Goal: Task Accomplishment & Management: Manage account settings

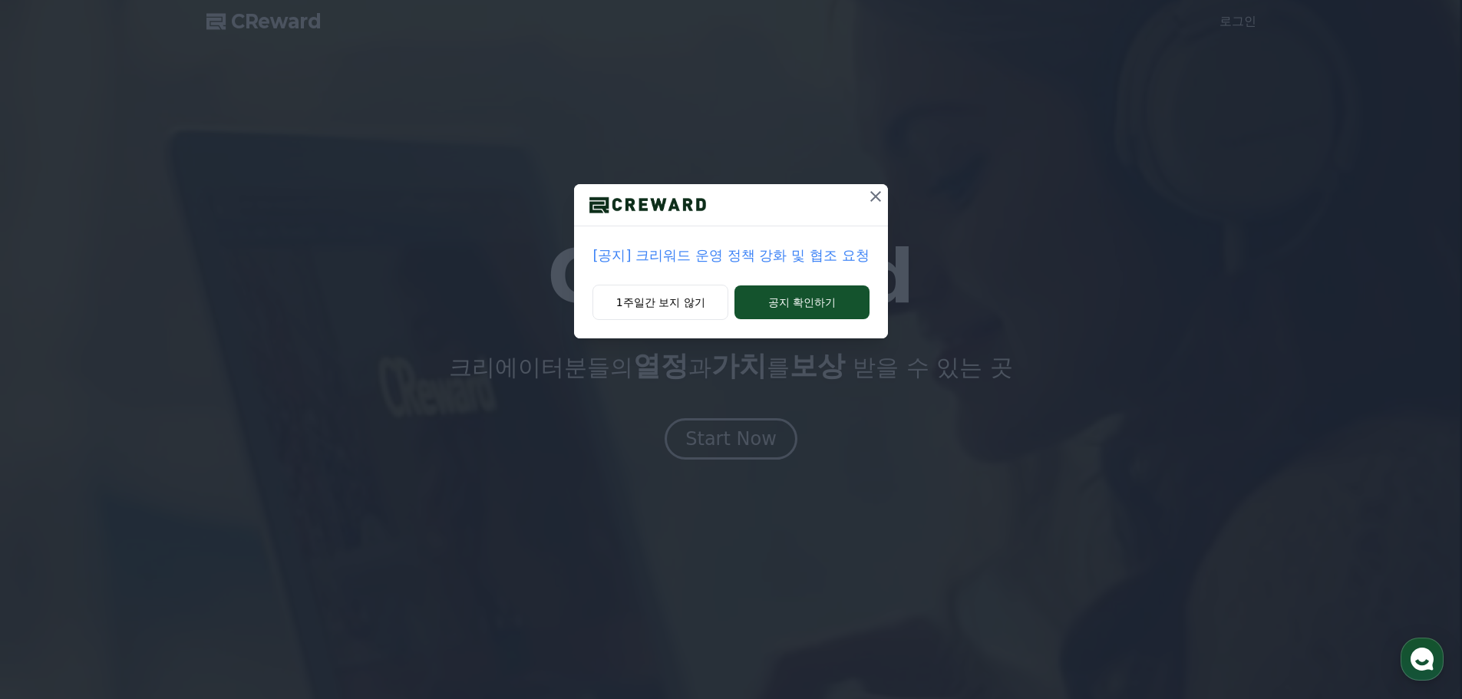
click at [873, 191] on icon at bounding box center [875, 196] width 18 height 18
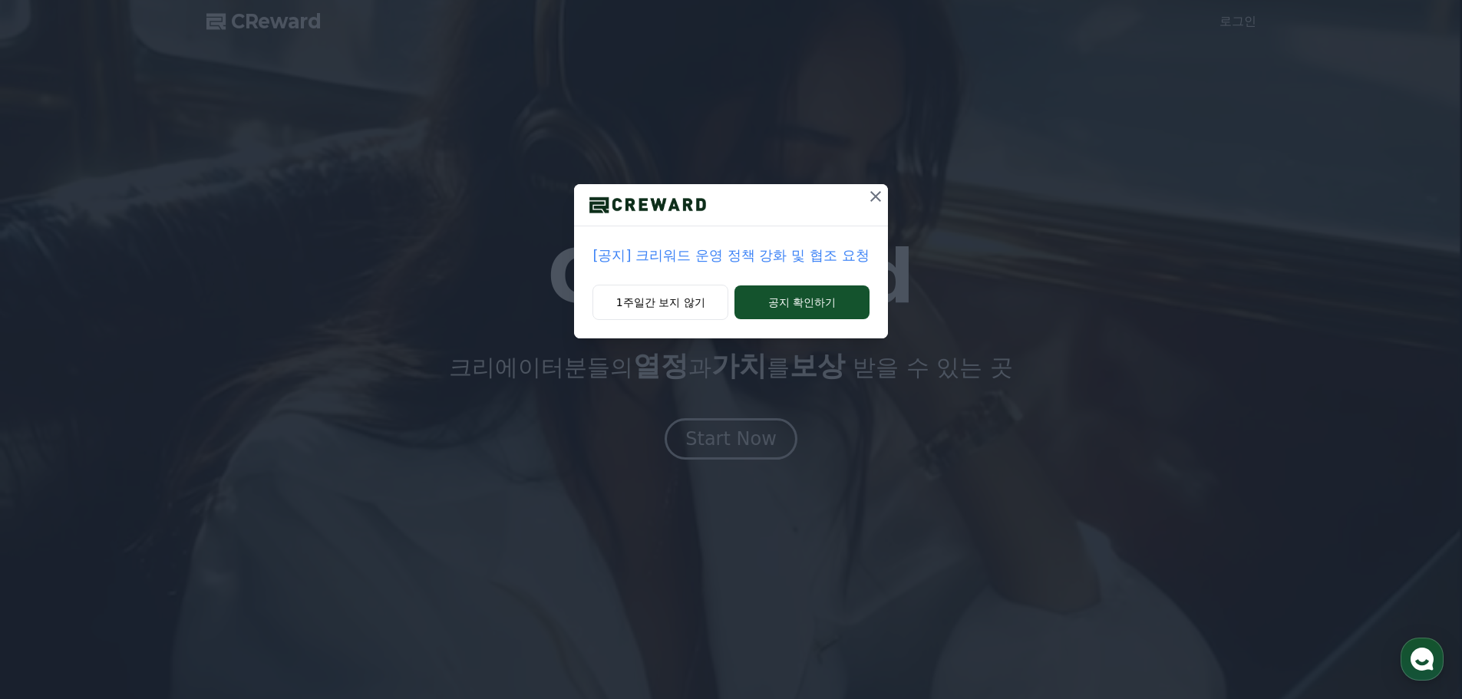
click at [875, 191] on icon at bounding box center [875, 196] width 18 height 18
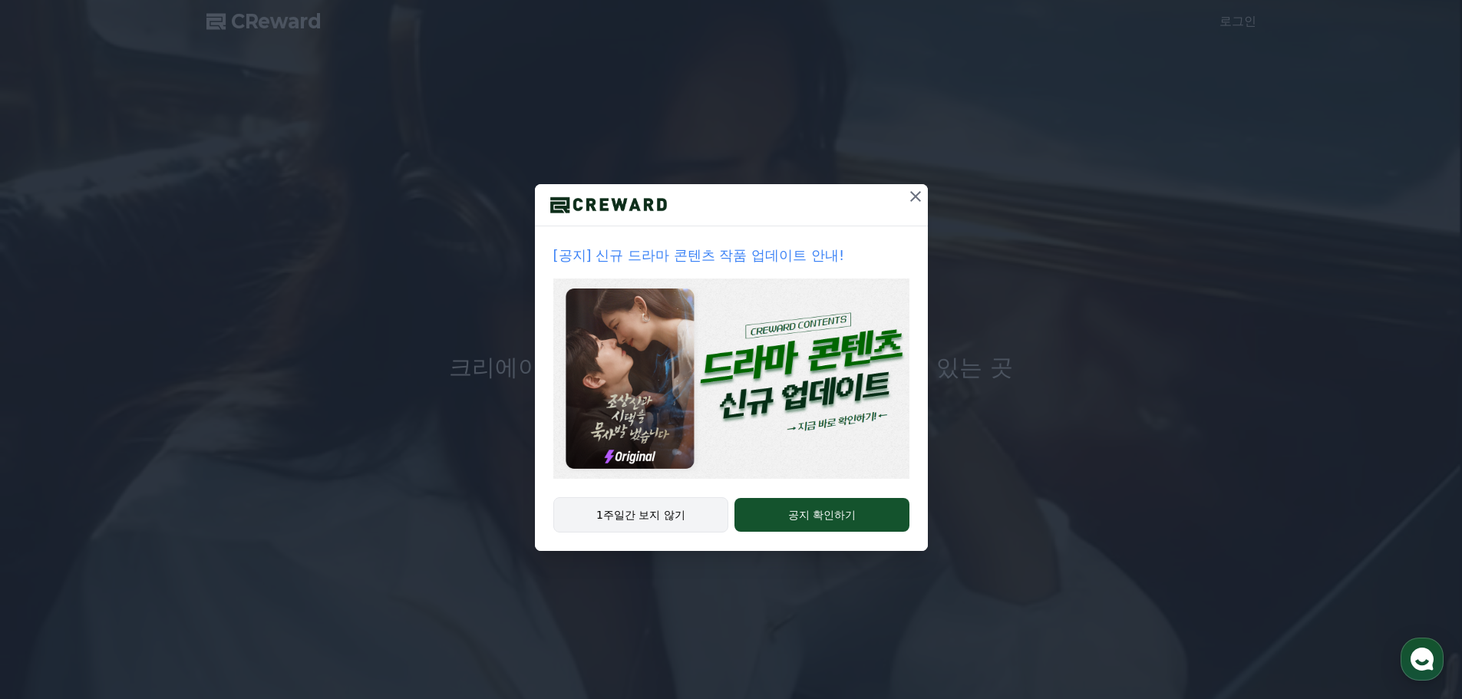
click at [671, 522] on button "1주일간 보지 않기" at bounding box center [641, 514] width 176 height 35
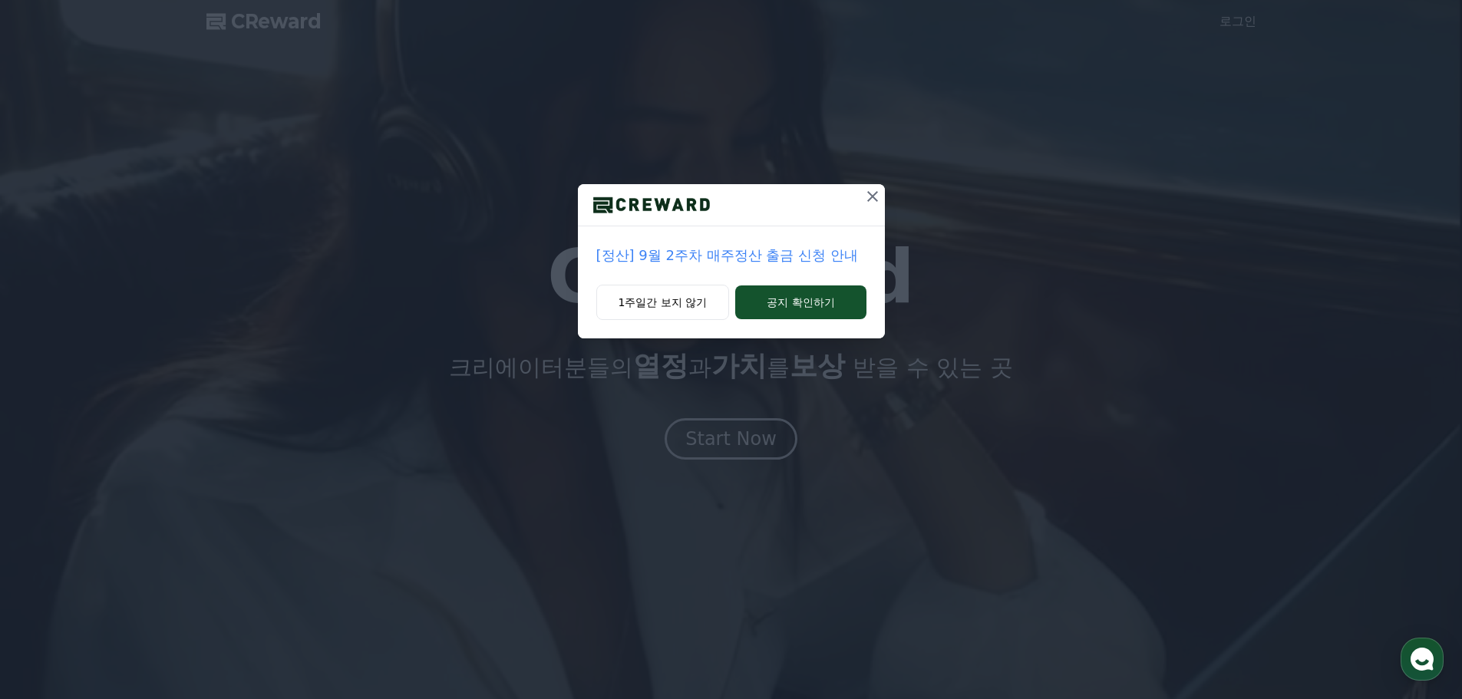
click at [732, 266] on p "[정산] 9월 2주차 매주정산 출금 신청 안내" at bounding box center [731, 255] width 270 height 21
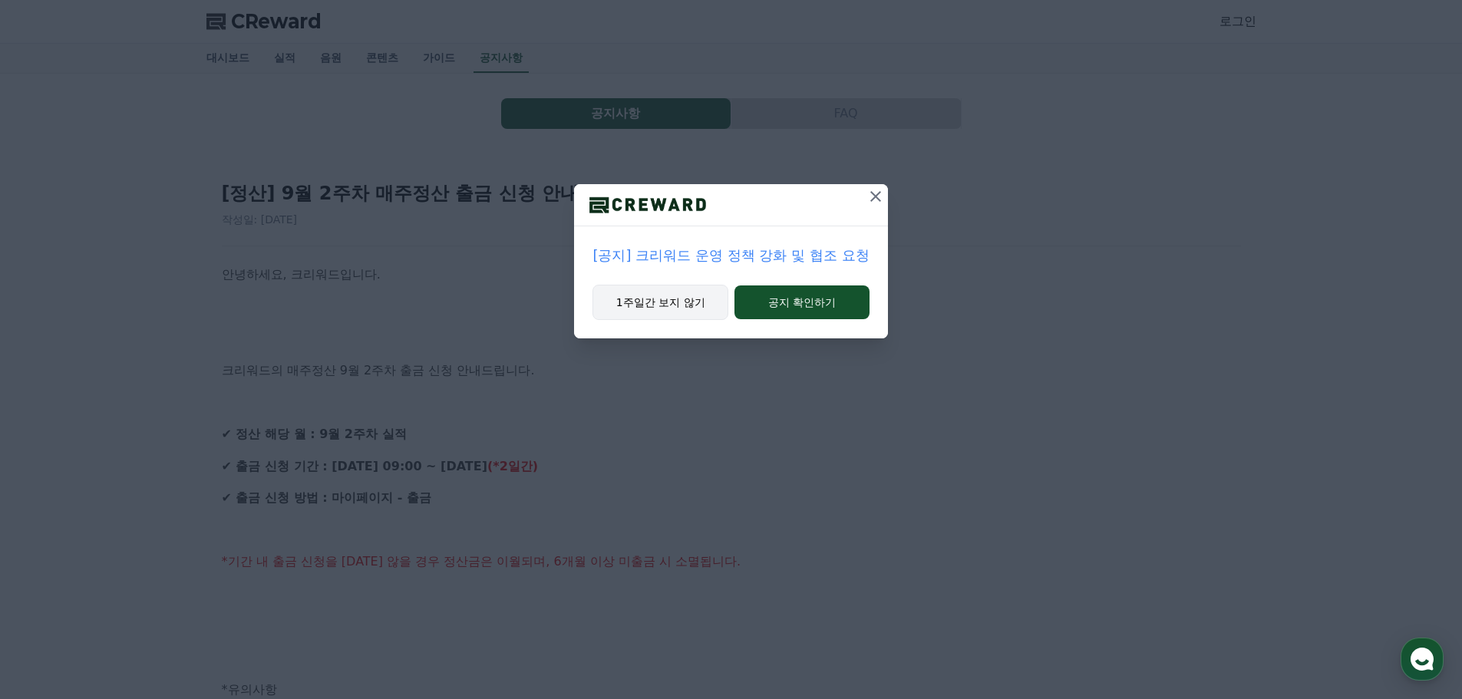
click at [662, 312] on button "1주일간 보지 않기" at bounding box center [660, 302] width 136 height 35
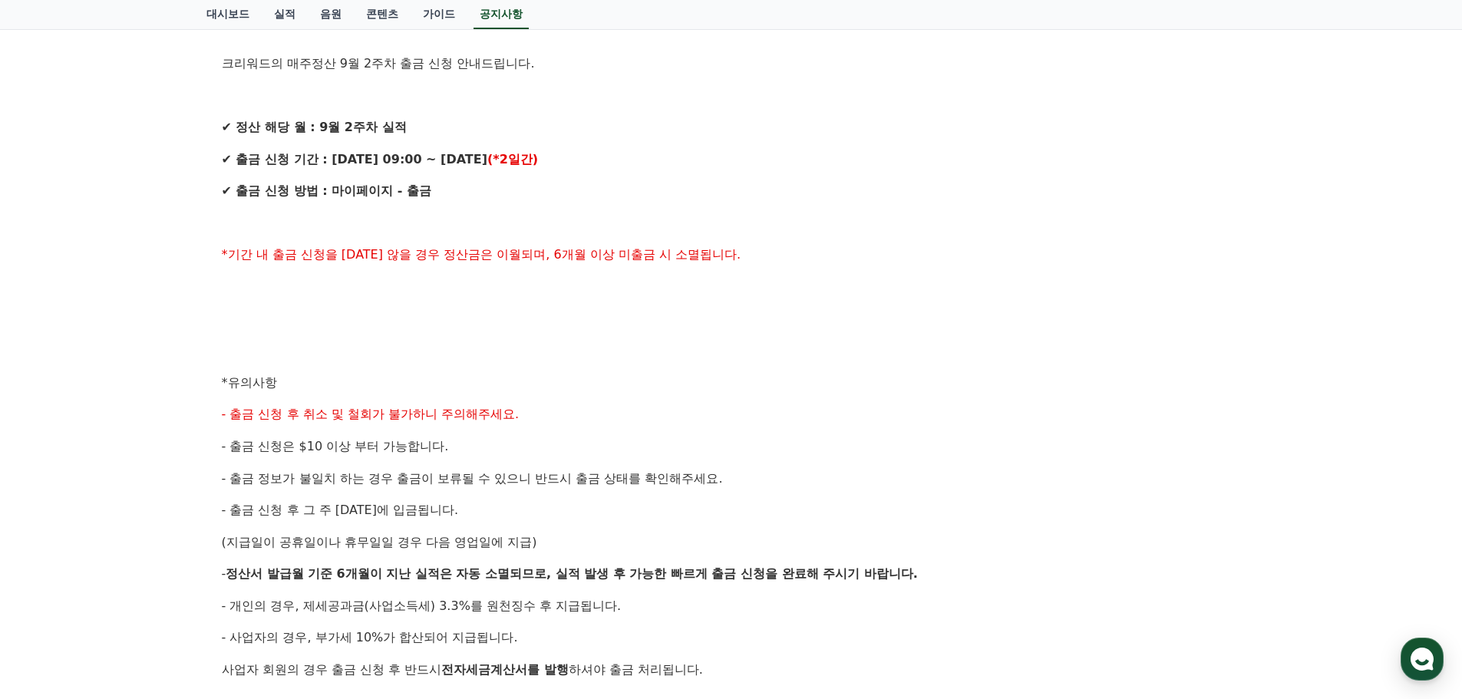
scroll to position [537, 0]
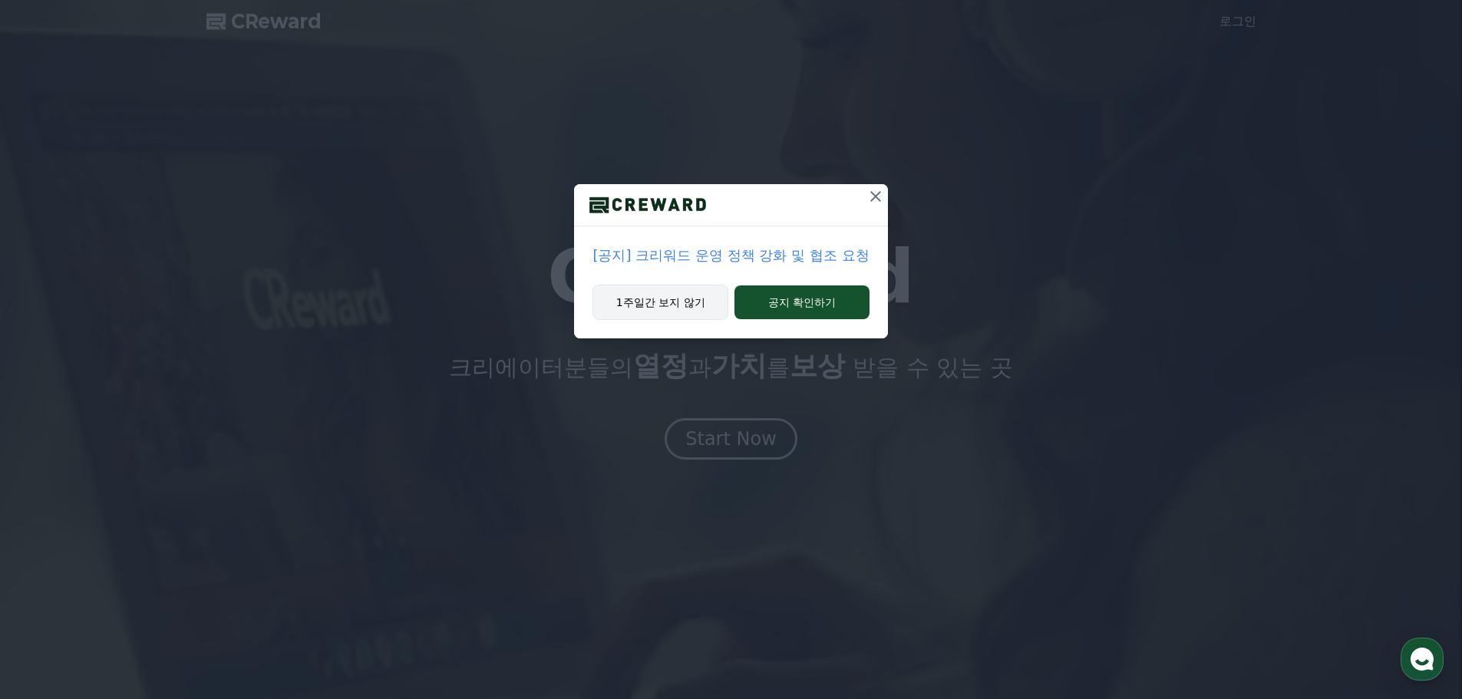
click at [682, 293] on button "1주일간 보지 않기" at bounding box center [660, 302] width 136 height 35
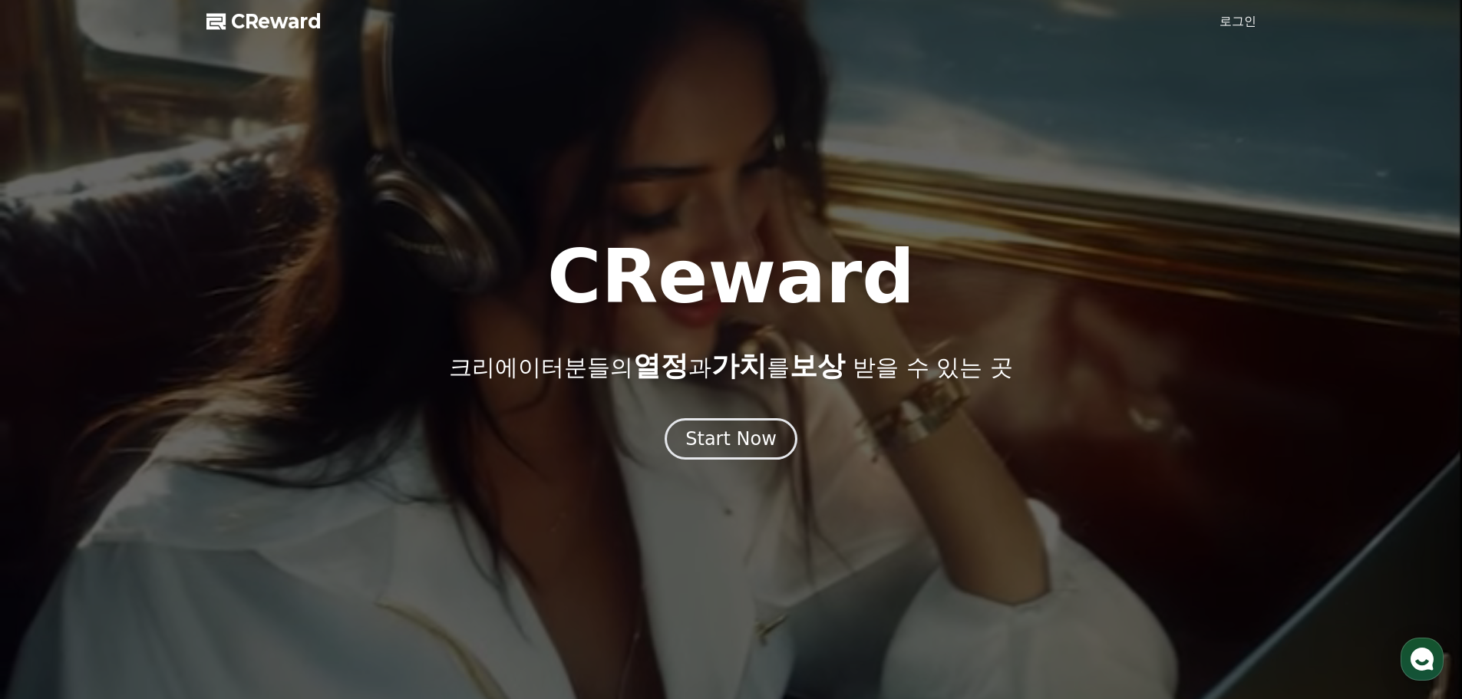
click at [1221, 36] on div at bounding box center [731, 349] width 1462 height 699
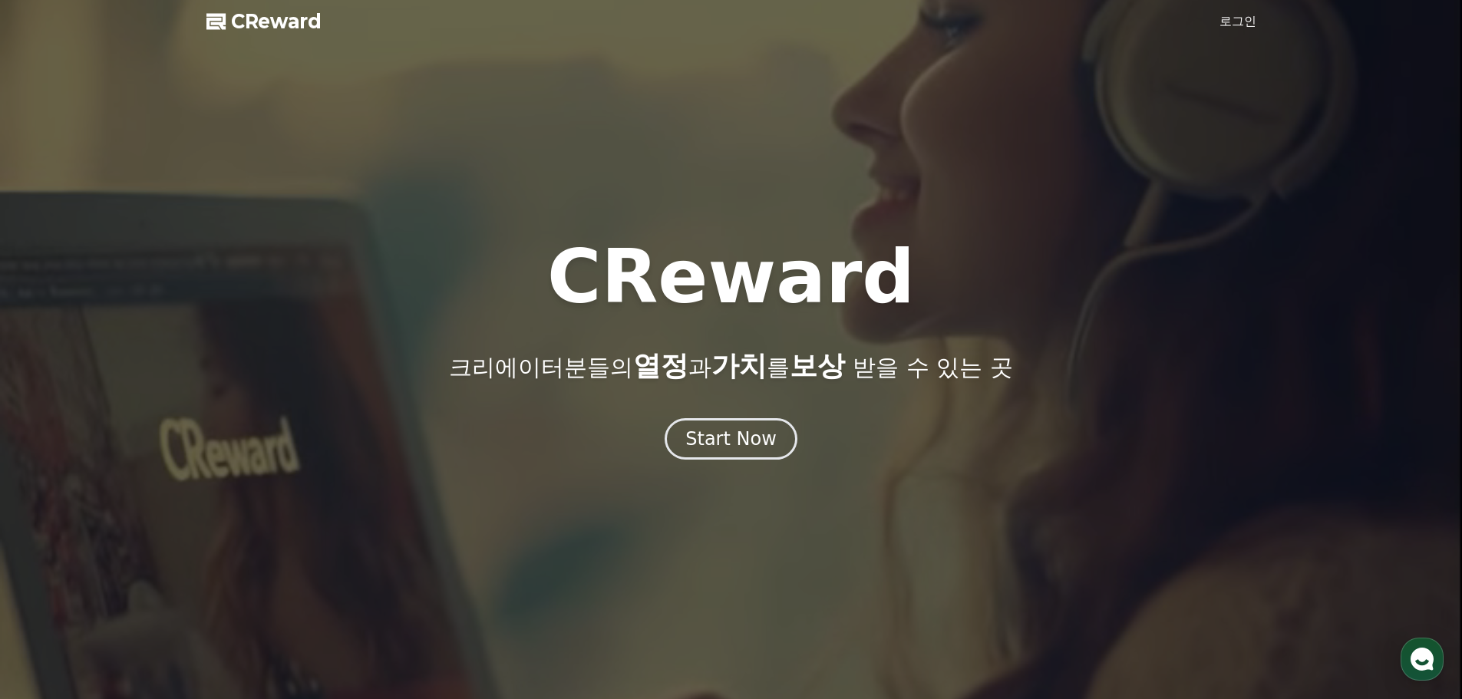
click at [1221, 32] on div at bounding box center [731, 349] width 1462 height 699
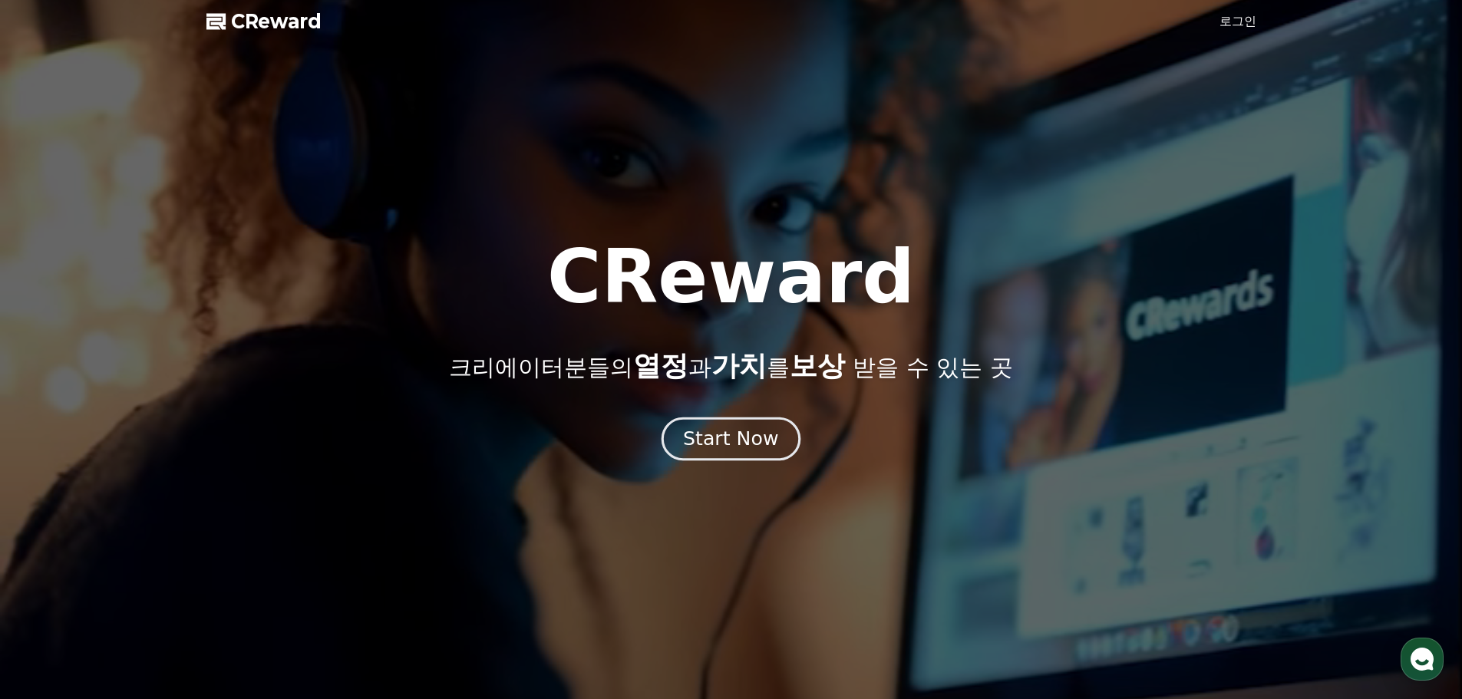
click at [709, 429] on div "Start Now" at bounding box center [730, 439] width 95 height 26
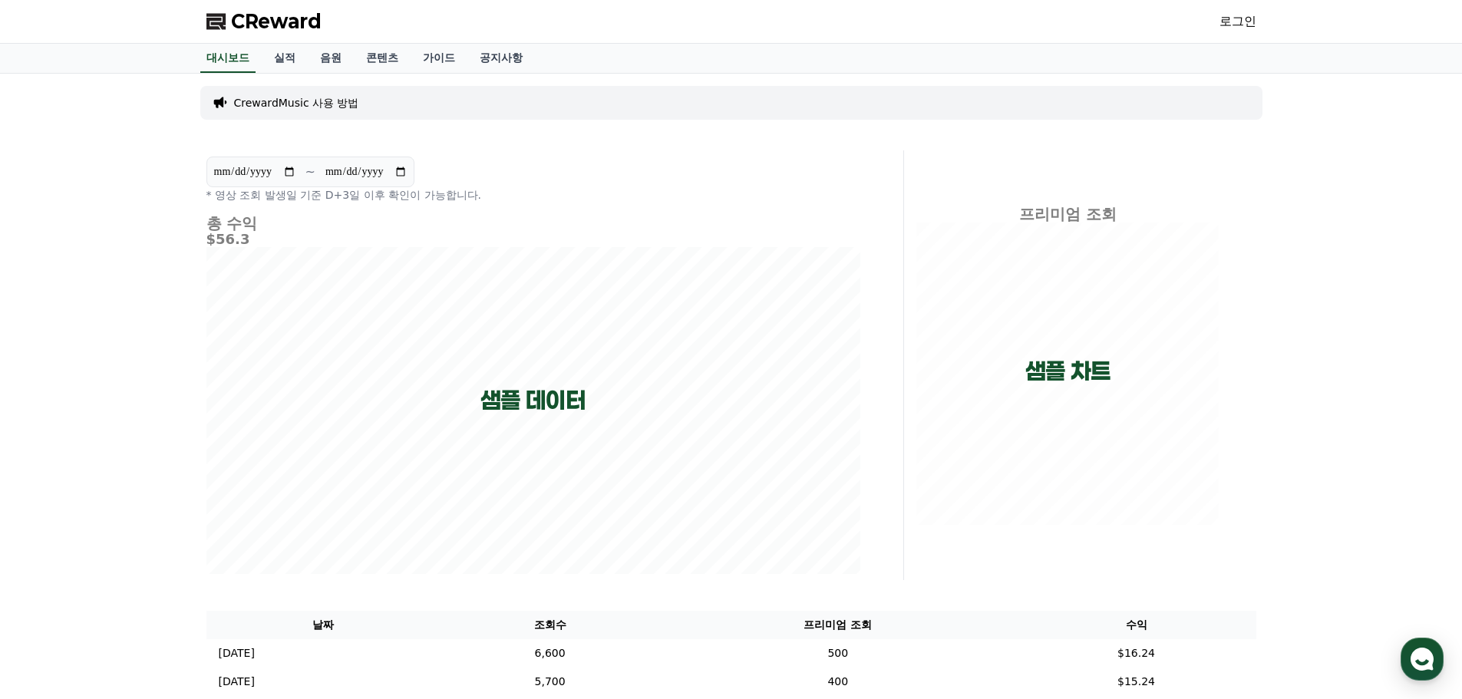
click at [1248, 19] on link "로그인" at bounding box center [1237, 21] width 37 height 18
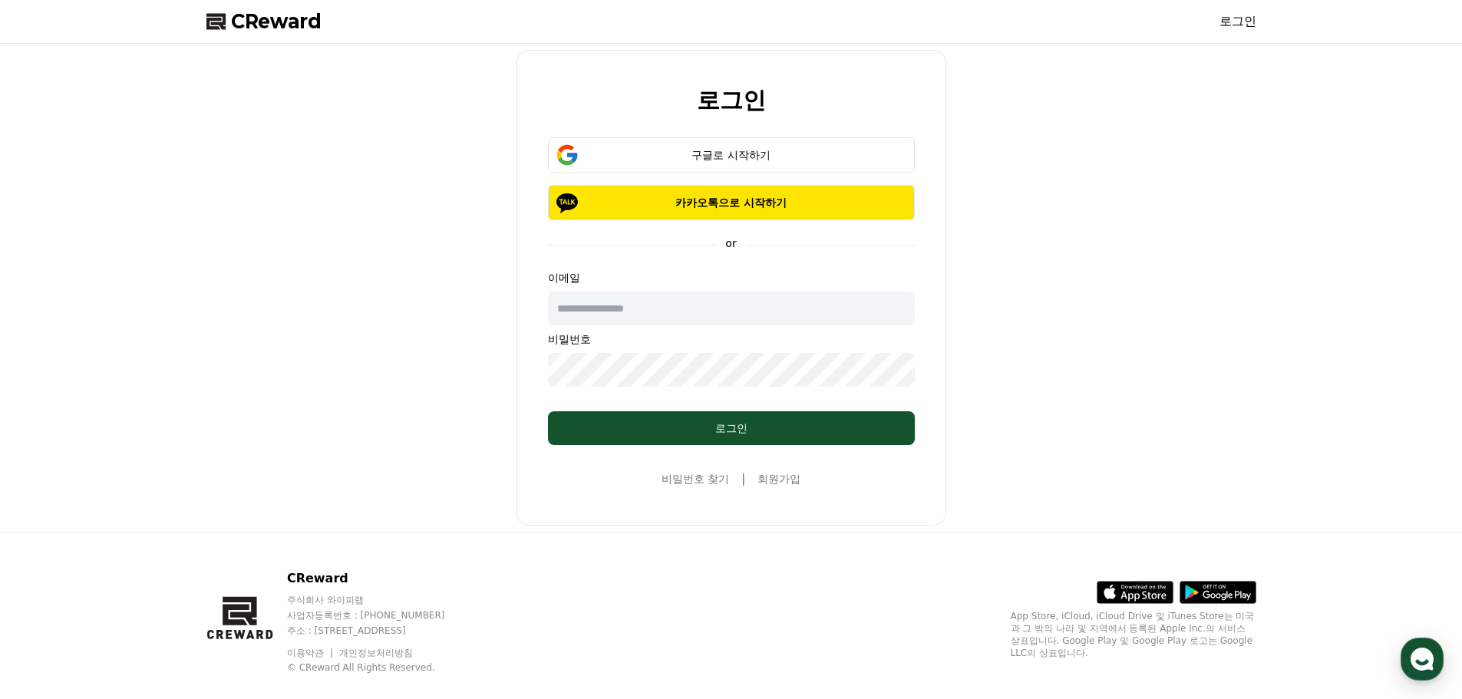
click at [640, 315] on input "text" at bounding box center [731, 309] width 367 height 34
